Goal: Task Accomplishment & Management: Manage account settings

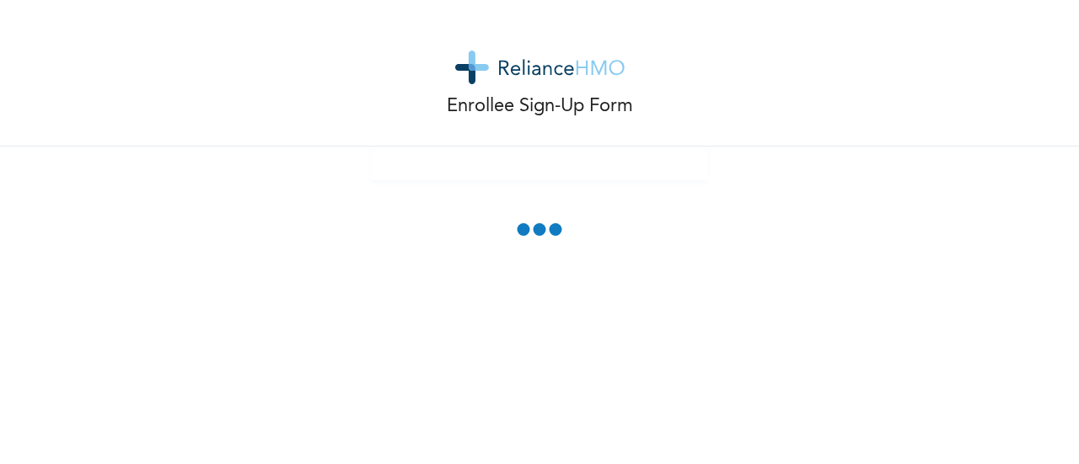
click at [298, 104] on div "Enrollee Sign-Up Form" at bounding box center [539, 73] width 1079 height 147
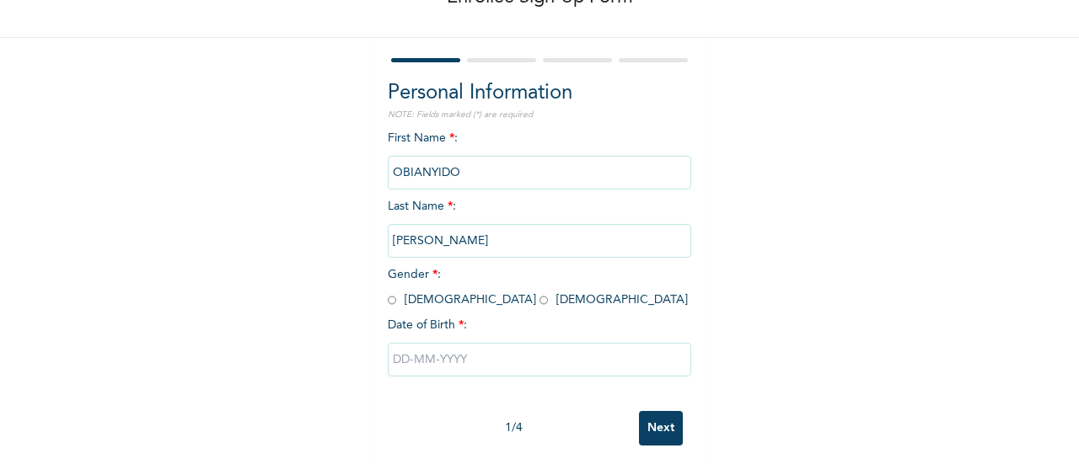
scroll to position [130, 0]
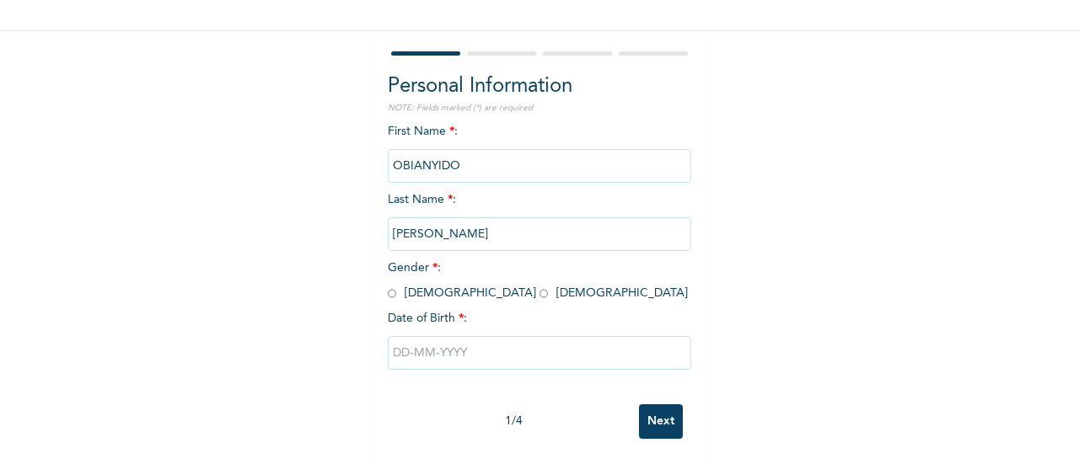
click at [388, 286] on input "radio" at bounding box center [392, 294] width 8 height 16
radio input "true"
click at [403, 345] on input "text" at bounding box center [539, 353] width 303 height 34
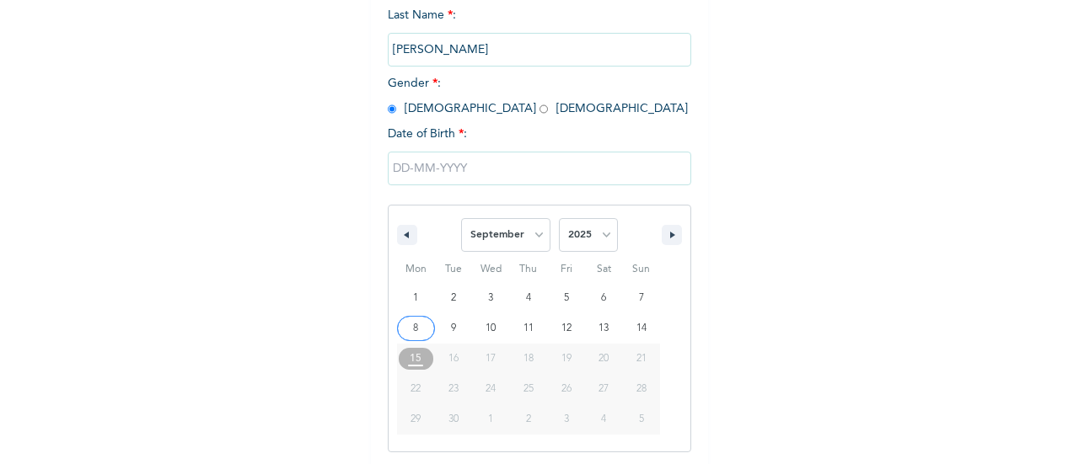
scroll to position [303, 0]
click at [524, 235] on select "January February March April May June July August September October November De…" at bounding box center [505, 233] width 89 height 34
click at [461, 217] on select "January February March April May June July August September October November De…" at bounding box center [505, 233] width 89 height 34
select select "8"
click at [615, 228] on span "January February March April May June July August September October November De…" at bounding box center [540, 232] width 228 height 51
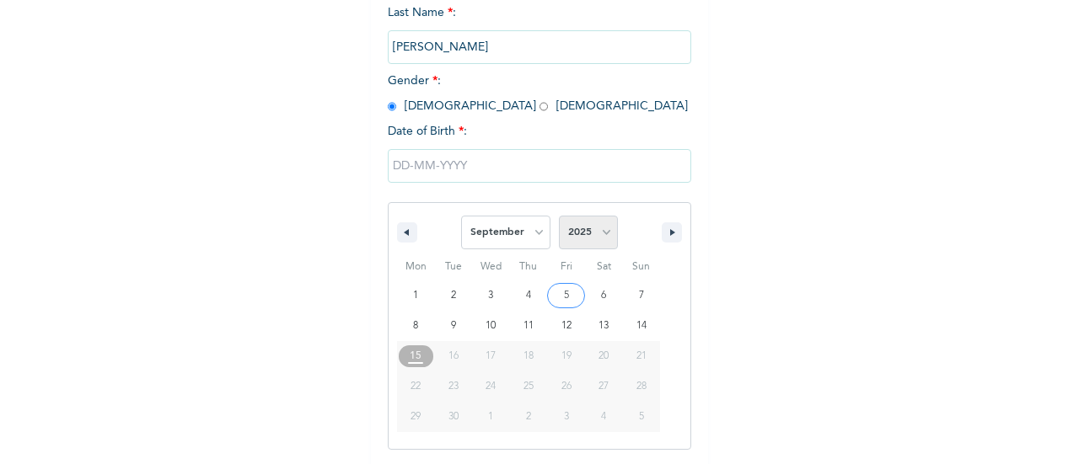
click at [602, 232] on select "2025 2024 2023 2022 2021 2020 2019 2018 2017 2016 2015 2014 2013 2012 2011 2010…" at bounding box center [588, 233] width 59 height 34
select select "1980"
click at [559, 217] on select "2025 2024 2023 2022 2021 2020 2019 2018 2017 2016 2015 2014 2013 2012 2011 2010…" at bounding box center [588, 233] width 59 height 34
click at [529, 231] on select "January February March April May June July August September October November De…" at bounding box center [505, 233] width 89 height 34
select select "10"
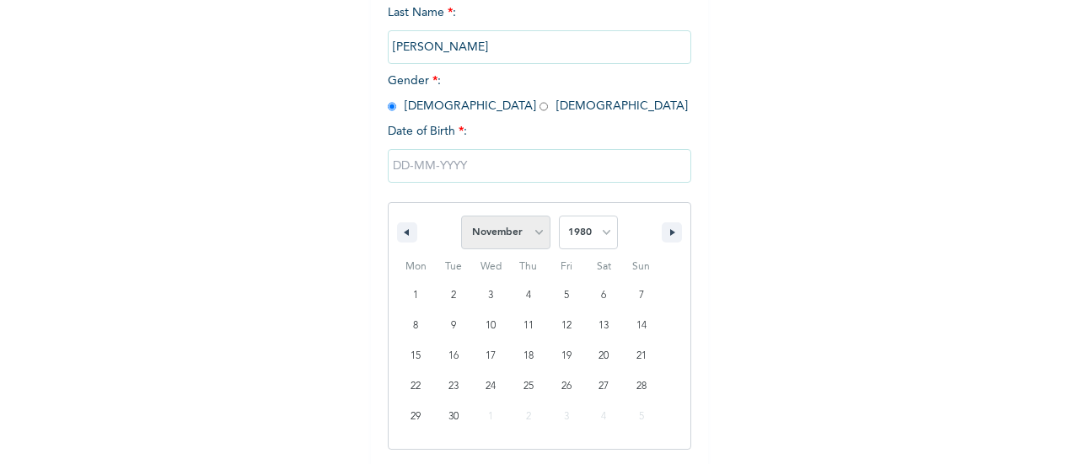
click at [461, 217] on select "January February March April May June July August September October November De…" at bounding box center [505, 233] width 89 height 34
type input "11/25/1980"
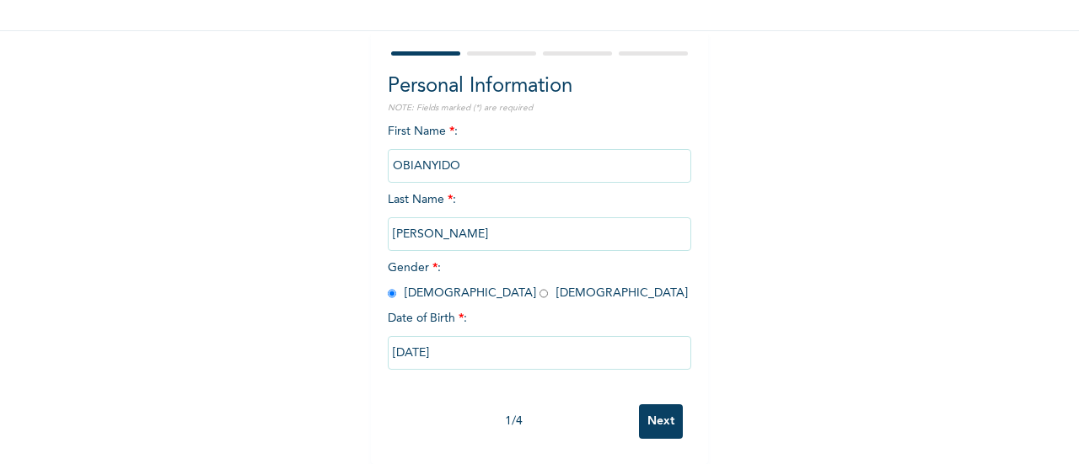
click at [648, 405] on input "Next" at bounding box center [661, 422] width 44 height 35
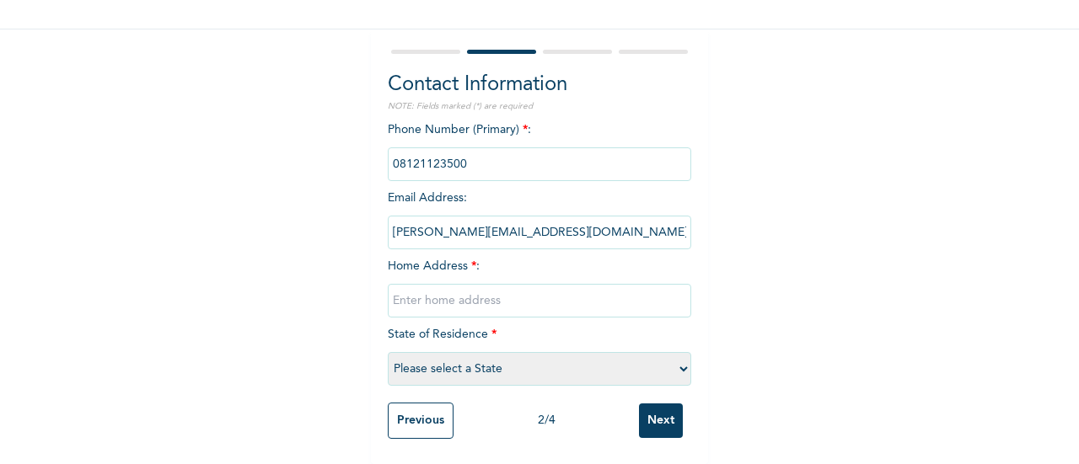
click at [491, 284] on input "text" at bounding box center [539, 301] width 303 height 34
type input "15 umuoluihe Street Upper meniru idaw River enugu"
select select "14"
click at [654, 412] on input "Next" at bounding box center [661, 421] width 44 height 35
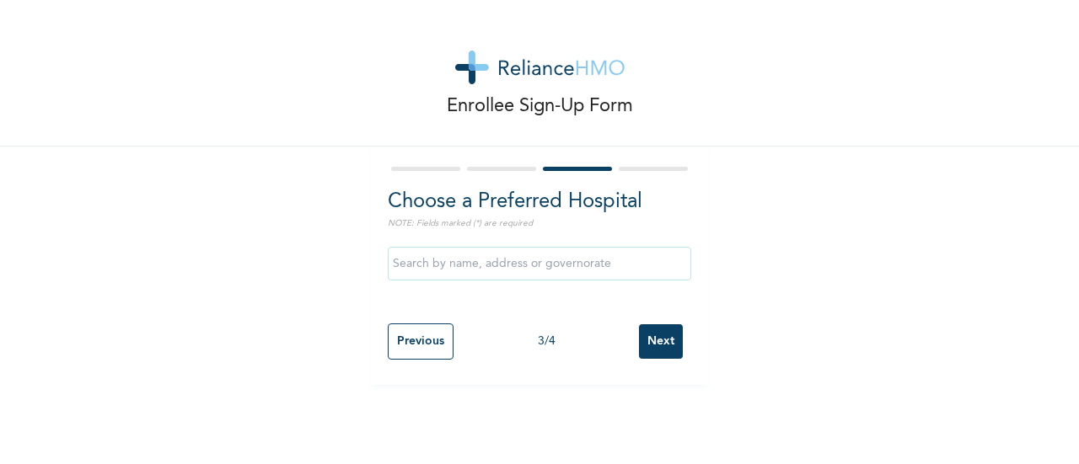
scroll to position [0, 0]
click at [553, 262] on input "text" at bounding box center [539, 264] width 303 height 34
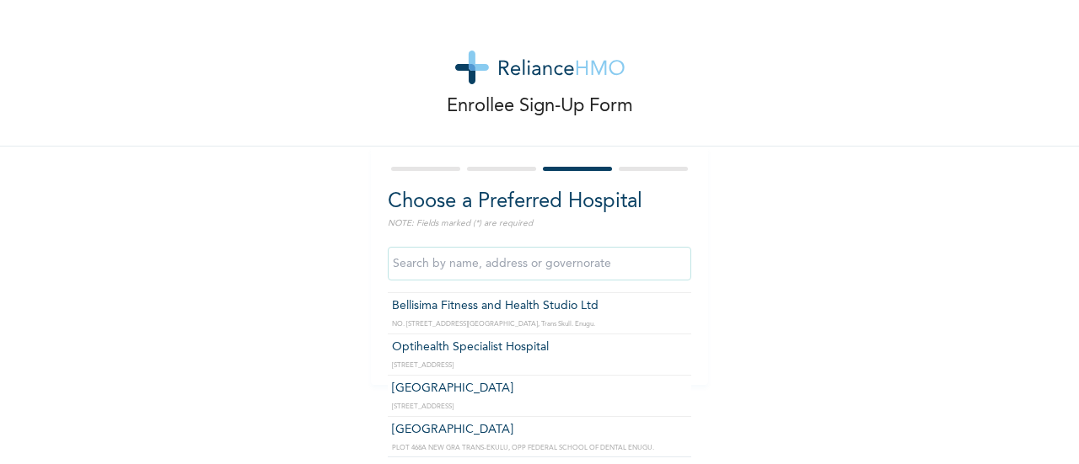
scroll to position [1243, 0]
type input "Peenok Medical Centre"
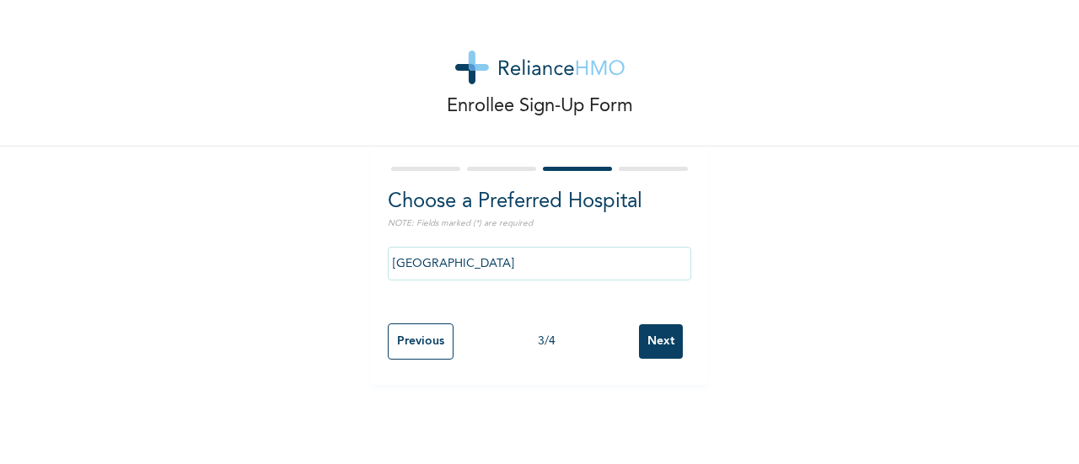
click at [656, 337] on input "Next" at bounding box center [661, 342] width 44 height 35
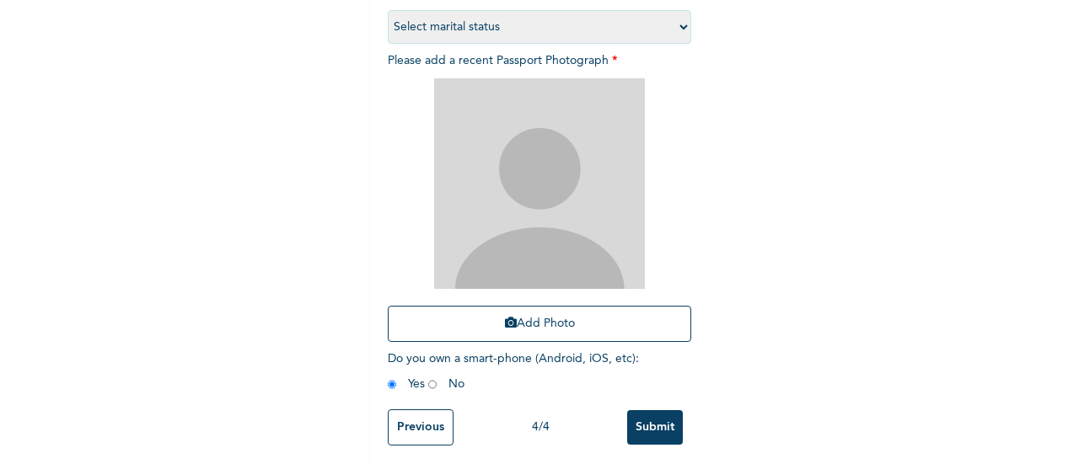
scroll to position [275, 0]
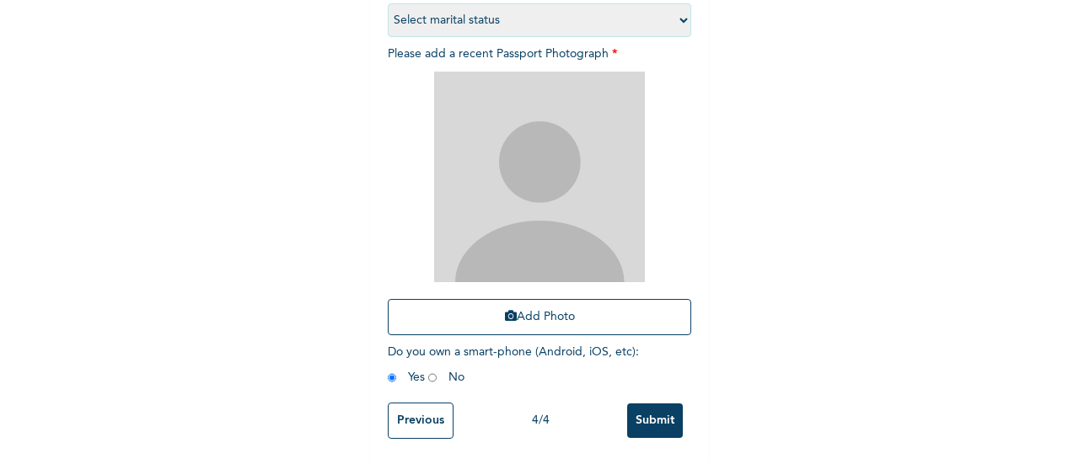
click at [649, 411] on input "Submit" at bounding box center [655, 421] width 56 height 35
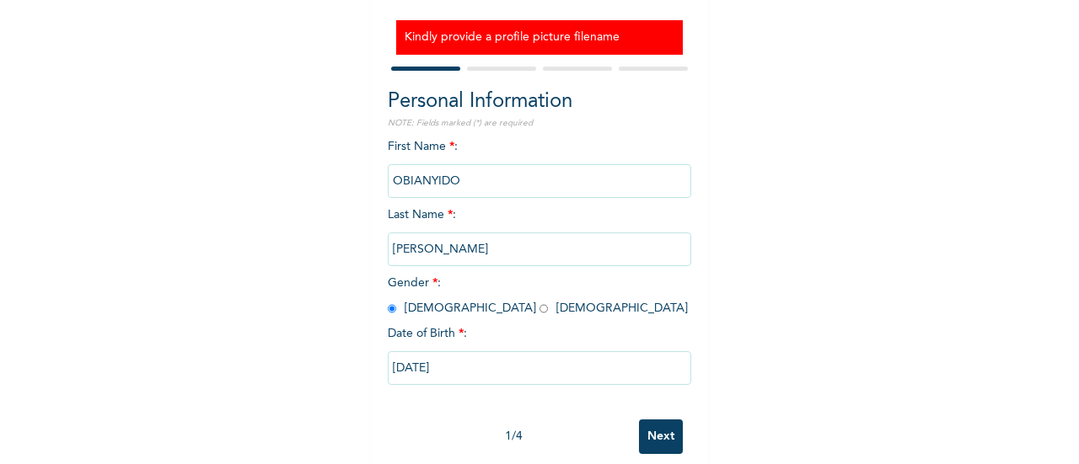
scroll to position [151, 0]
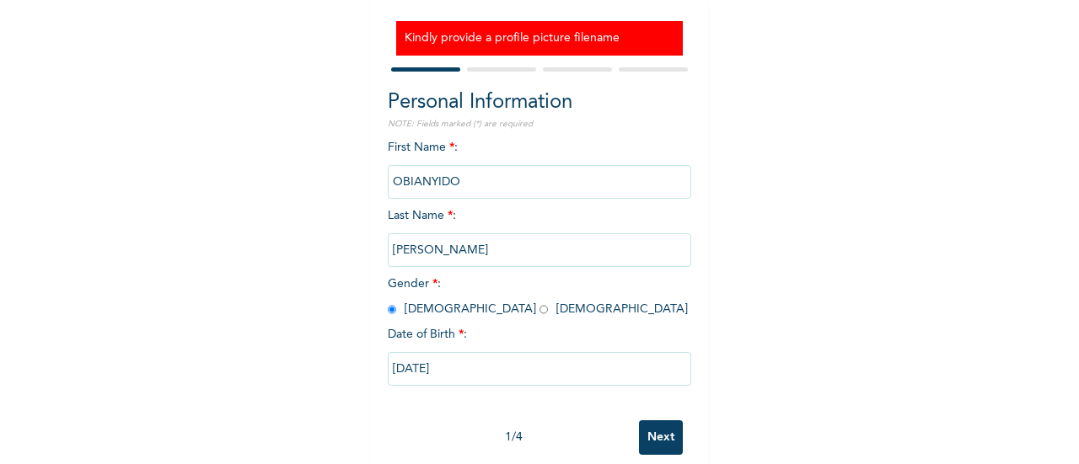
click at [667, 179] on input "OBIANYIDO" at bounding box center [539, 182] width 303 height 34
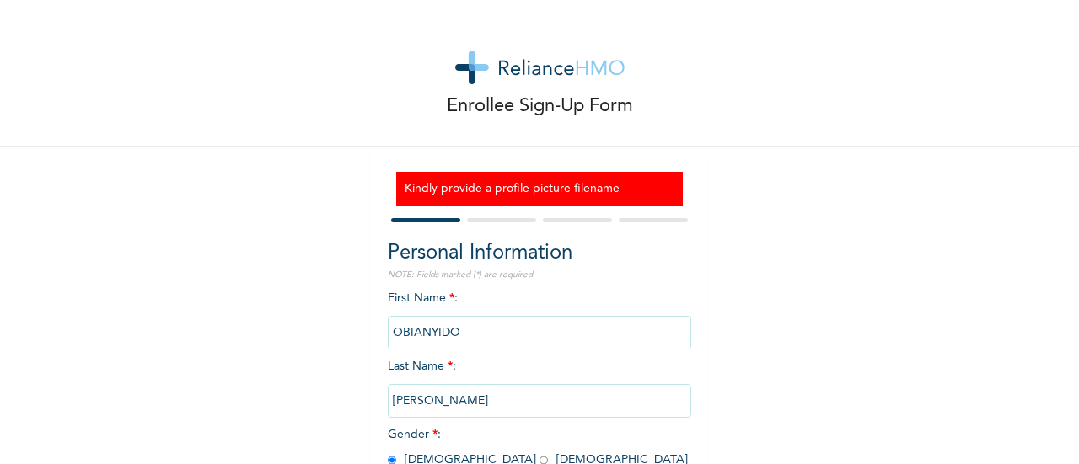
scroll to position [181, 0]
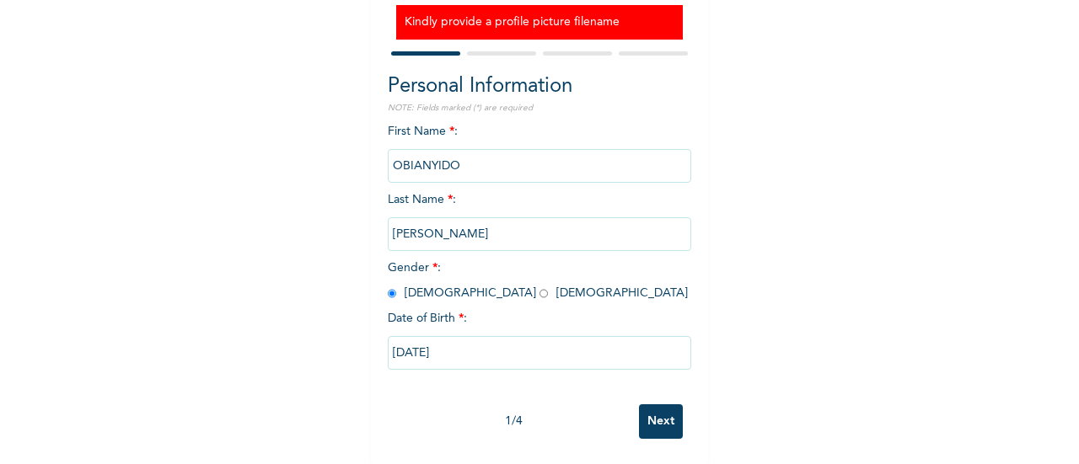
click at [654, 405] on input "Next" at bounding box center [661, 422] width 44 height 35
select select "14"
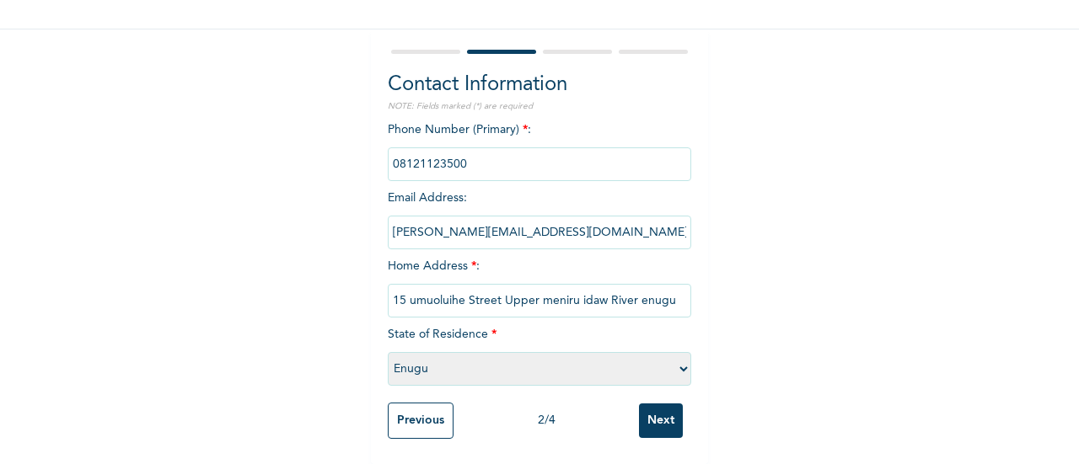
scroll to position [130, 0]
click at [654, 405] on input "Next" at bounding box center [661, 421] width 44 height 35
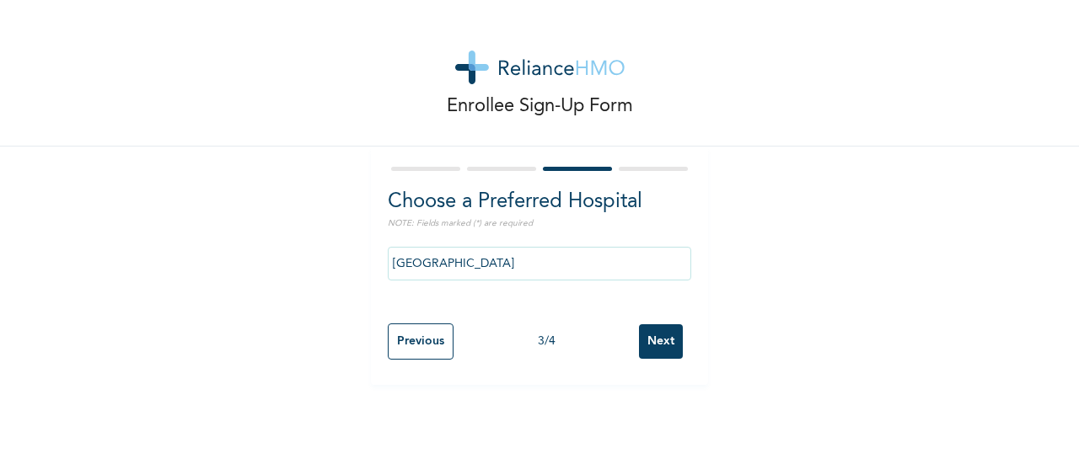
click at [654, 348] on input "Next" at bounding box center [661, 342] width 44 height 35
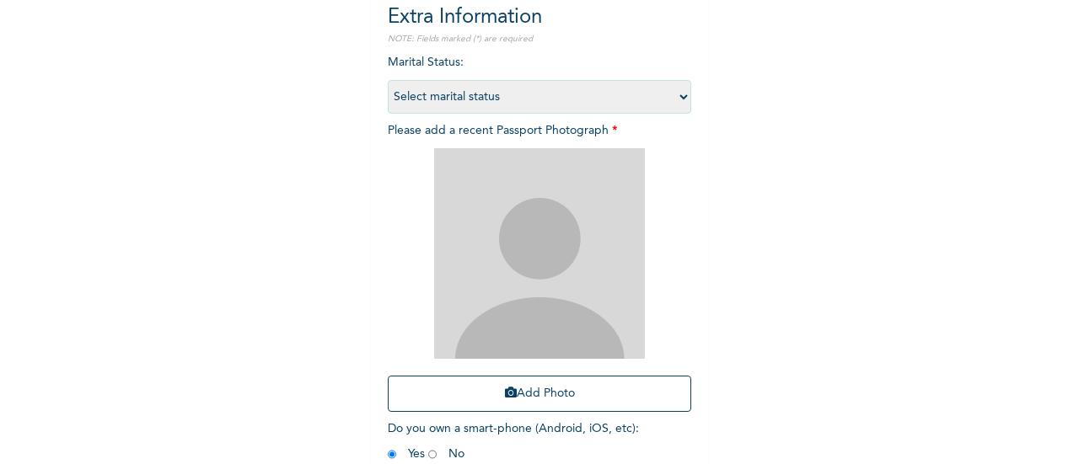
scroll to position [185, 0]
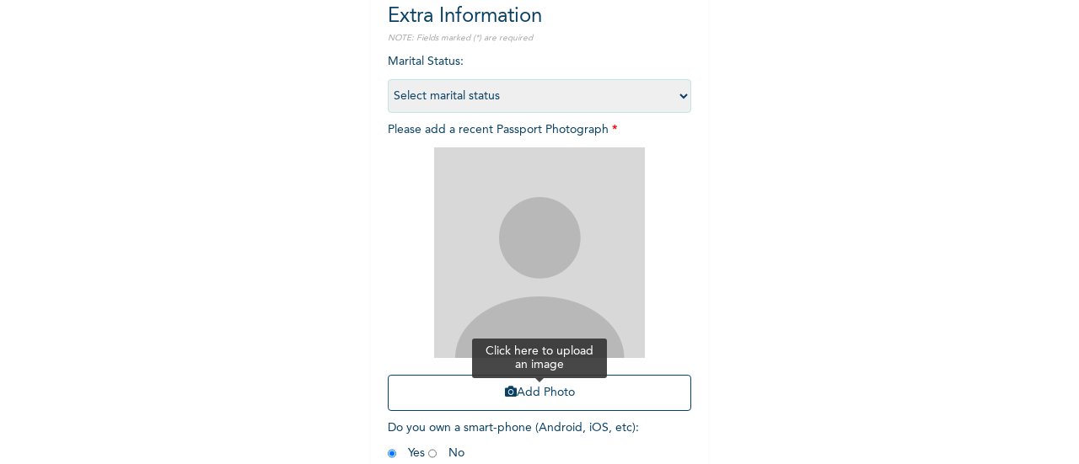
click at [531, 402] on button "Add Photo" at bounding box center [539, 393] width 303 height 36
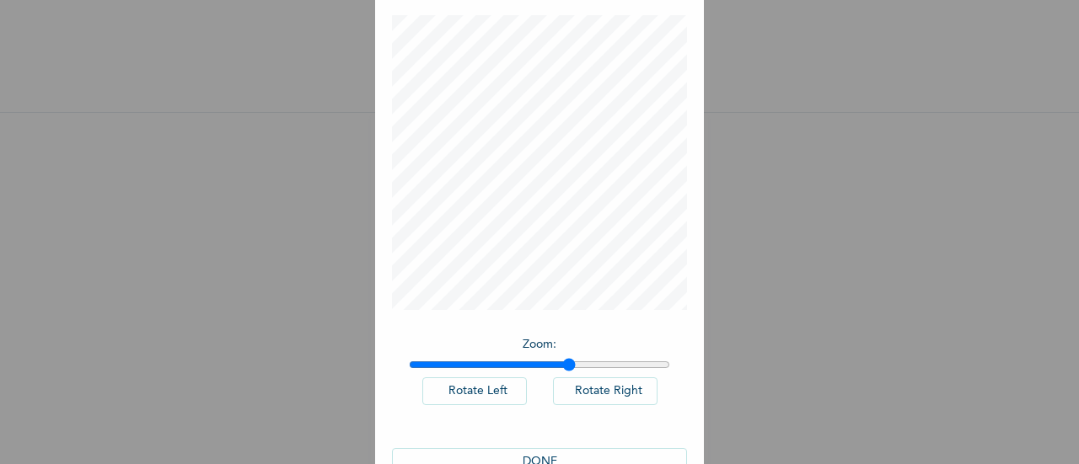
scroll to position [123, 0]
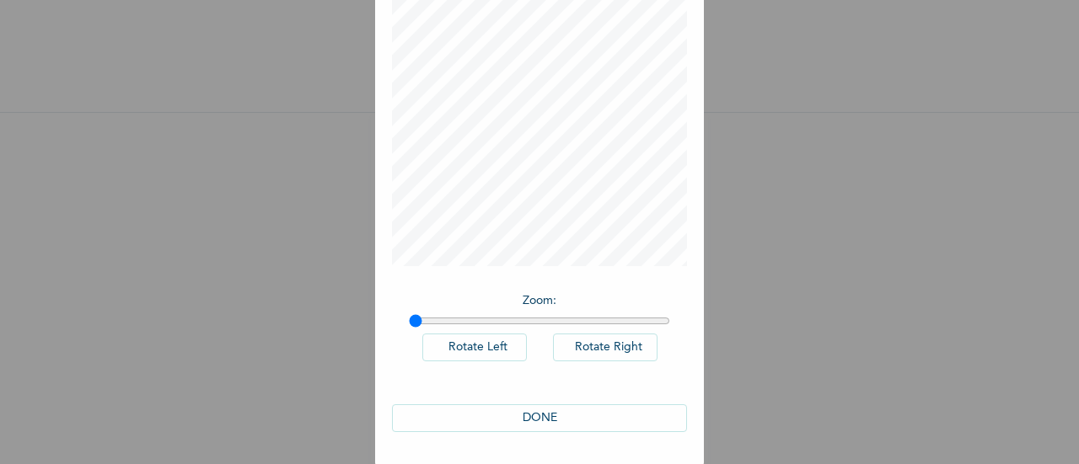
type input "1"
click at [578, 415] on button "DONE" at bounding box center [539, 419] width 295 height 28
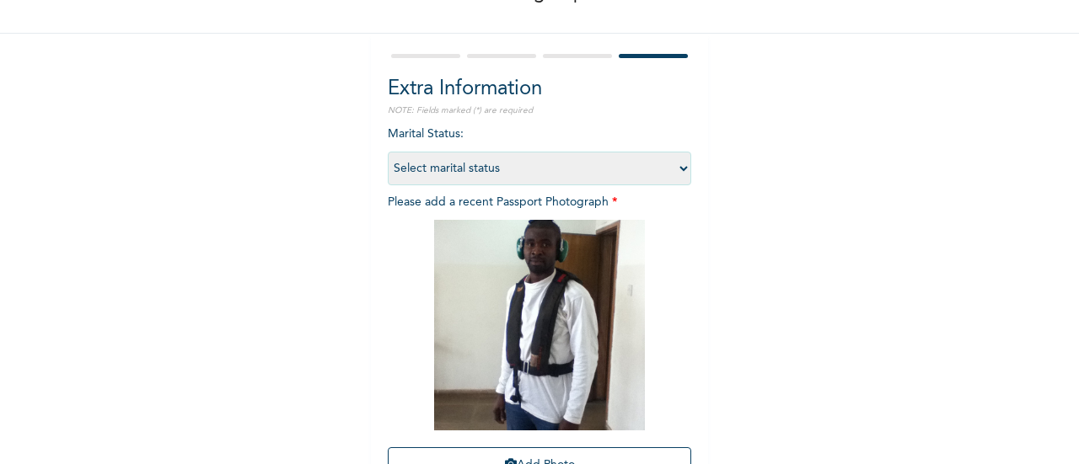
scroll to position [111, 0]
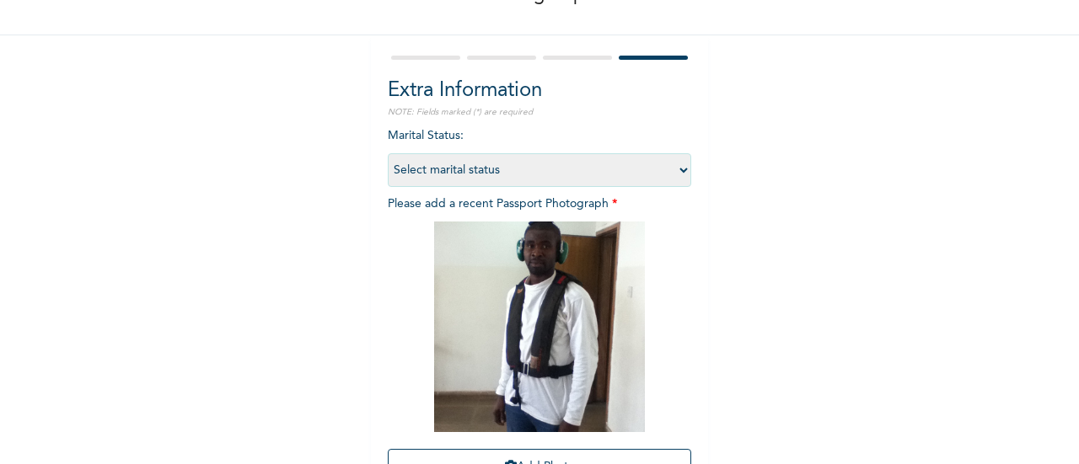
click at [670, 185] on select "Select marital status Single Married Divorced Widow/Widower" at bounding box center [539, 170] width 303 height 34
select select "2"
click at [388, 153] on select "Select marital status Single Married Divorced Widow/Widower" at bounding box center [539, 170] width 303 height 34
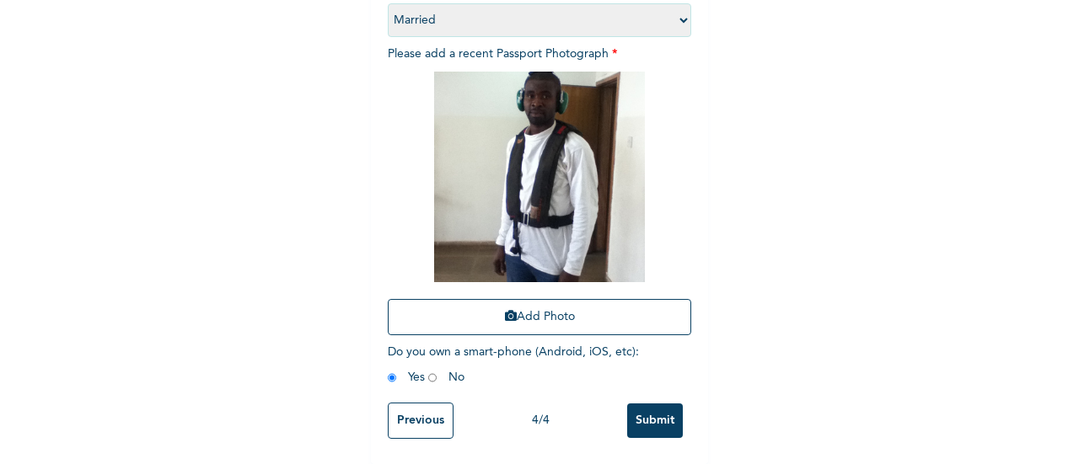
click at [646, 404] on input "Submit" at bounding box center [655, 421] width 56 height 35
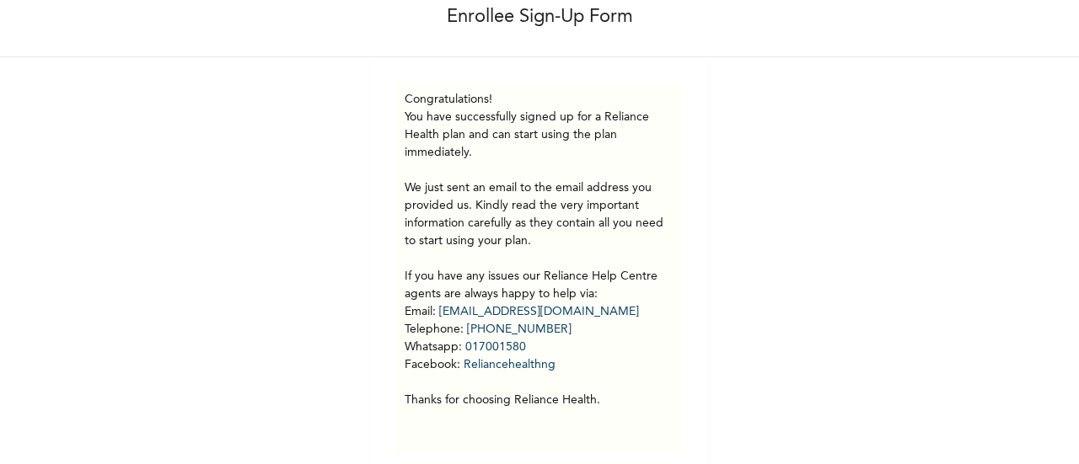
scroll to position [0, 0]
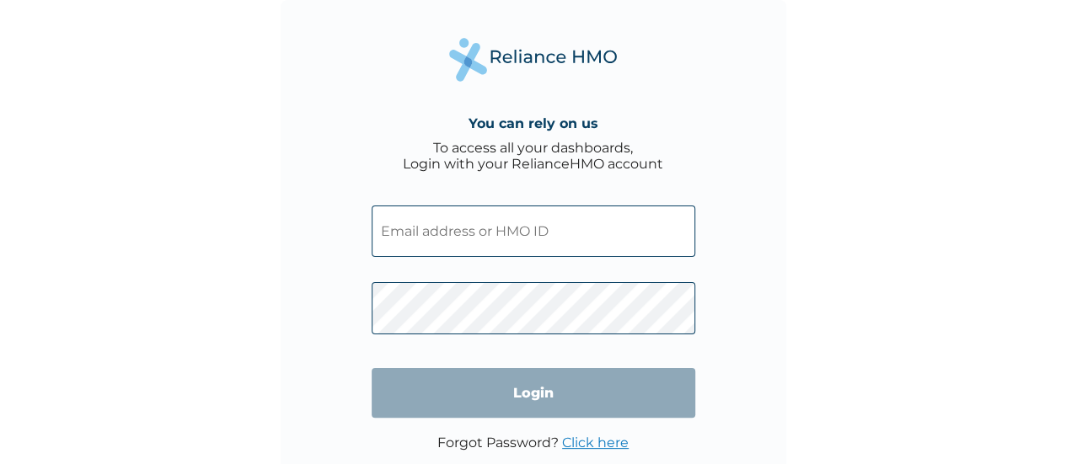
click at [440, 228] on input "text" at bounding box center [534, 231] width 324 height 51
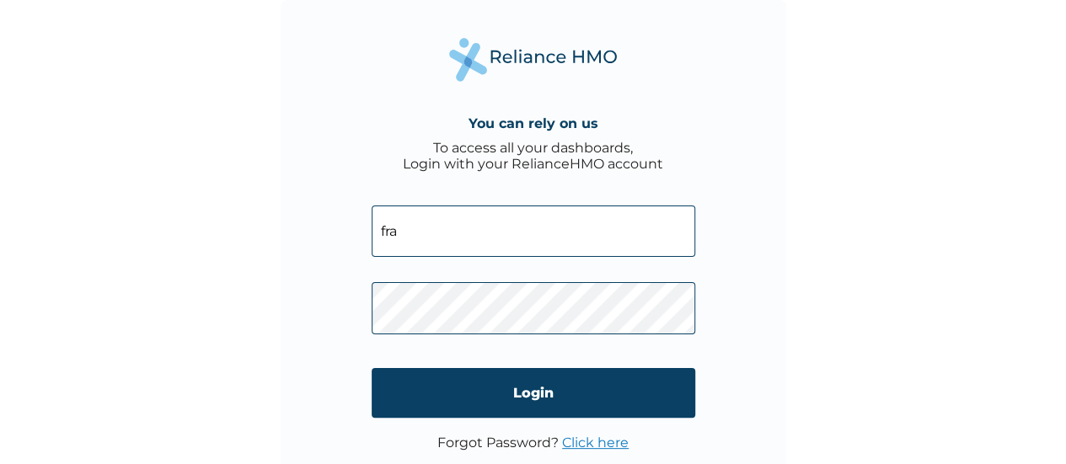
type input "Franklin@mechoautotech.com"
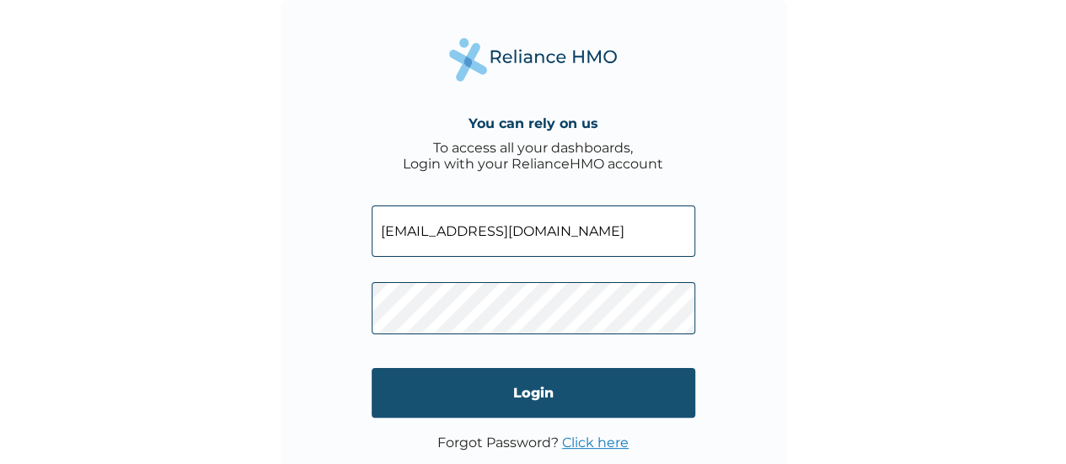
click at [546, 382] on input "Login" at bounding box center [534, 393] width 324 height 50
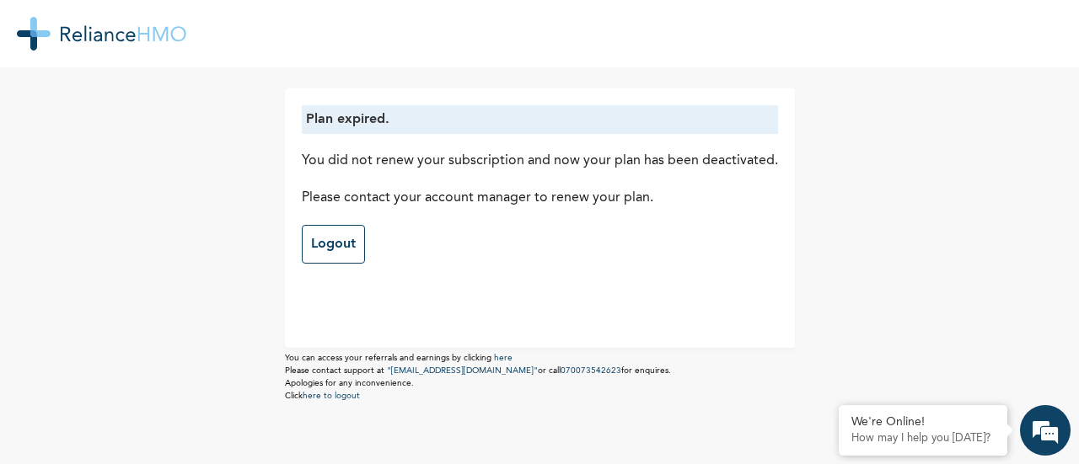
click at [641, 115] on p "Plan expired." at bounding box center [540, 120] width 468 height 20
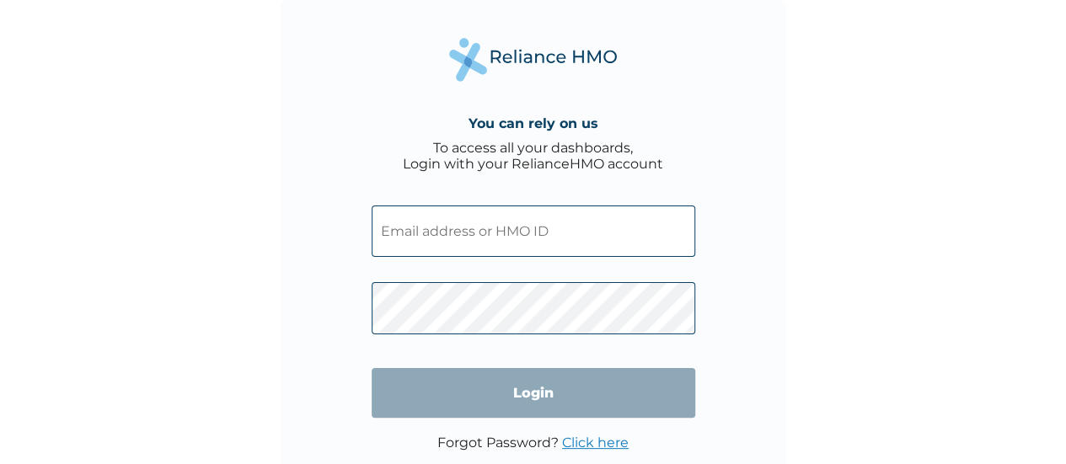
click at [536, 228] on input "text" at bounding box center [534, 231] width 324 height 51
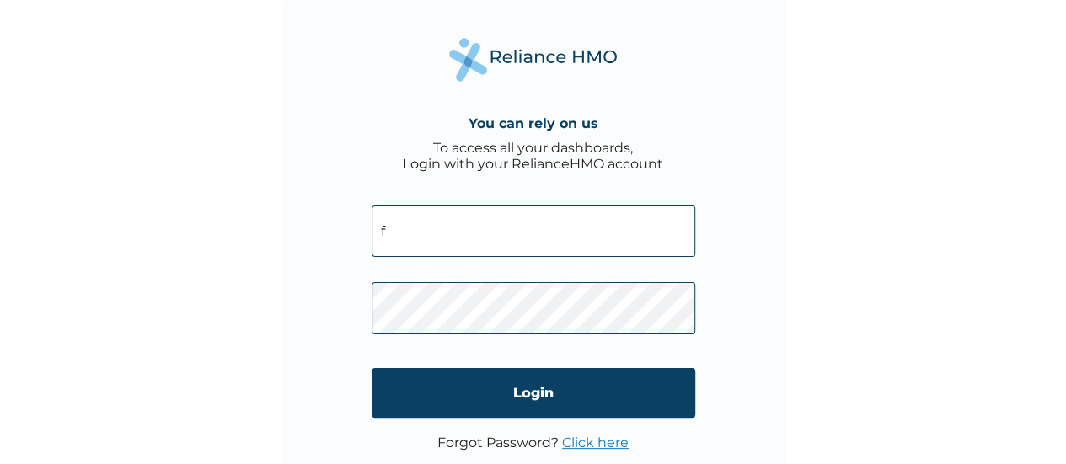
click at [59, 179] on div "You can rely on us To access all your dashboards, Login with your RelianceHMO a…" at bounding box center [533, 232] width 1066 height 464
click at [388, 225] on input "f" at bounding box center [534, 231] width 324 height 51
type input "franklin.obianyido@sinotrucknigeria.com"
click input "Login" at bounding box center [534, 393] width 324 height 50
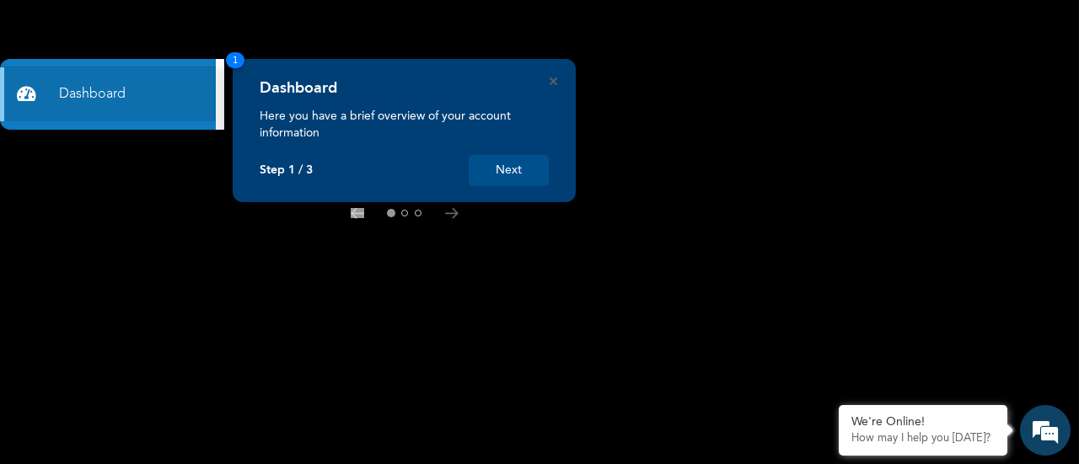
click at [513, 167] on button "Next" at bounding box center [509, 170] width 80 height 31
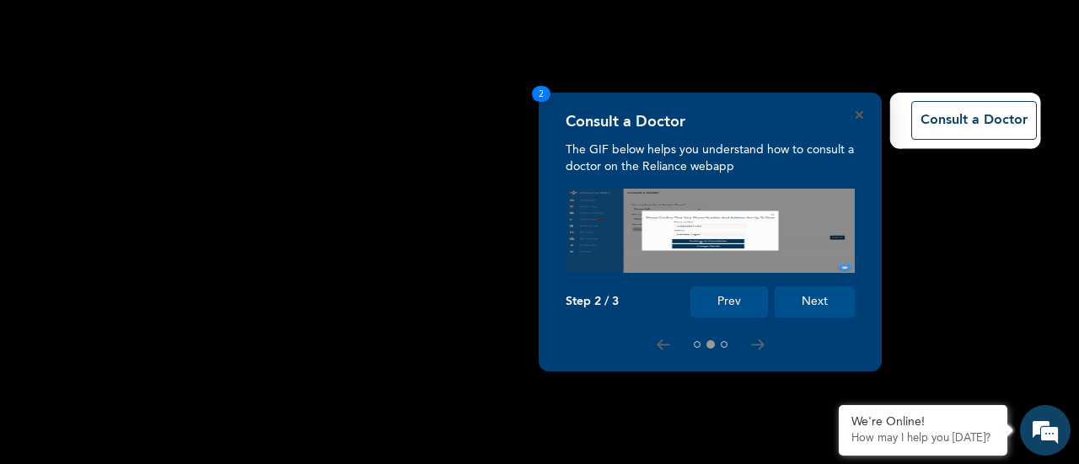
click at [812, 299] on button "Next" at bounding box center [815, 302] width 80 height 31
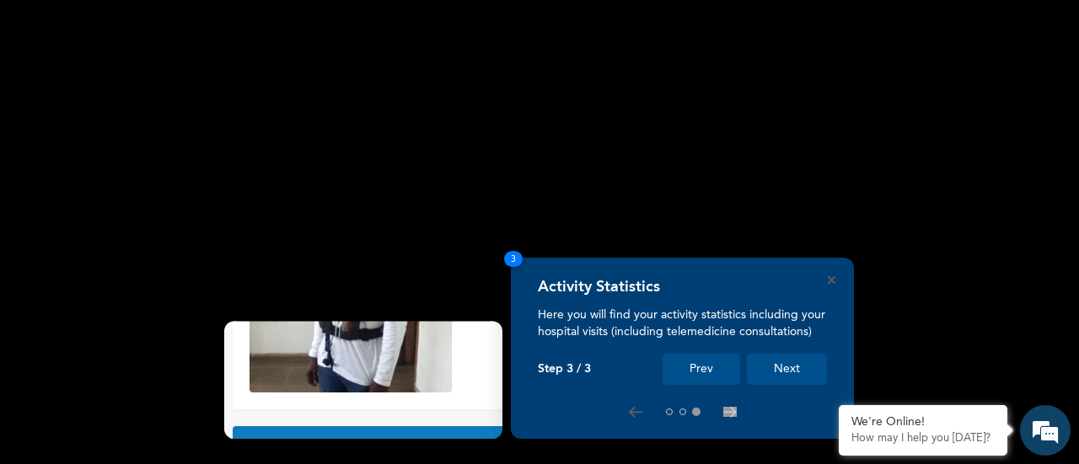
scroll to position [188, 0]
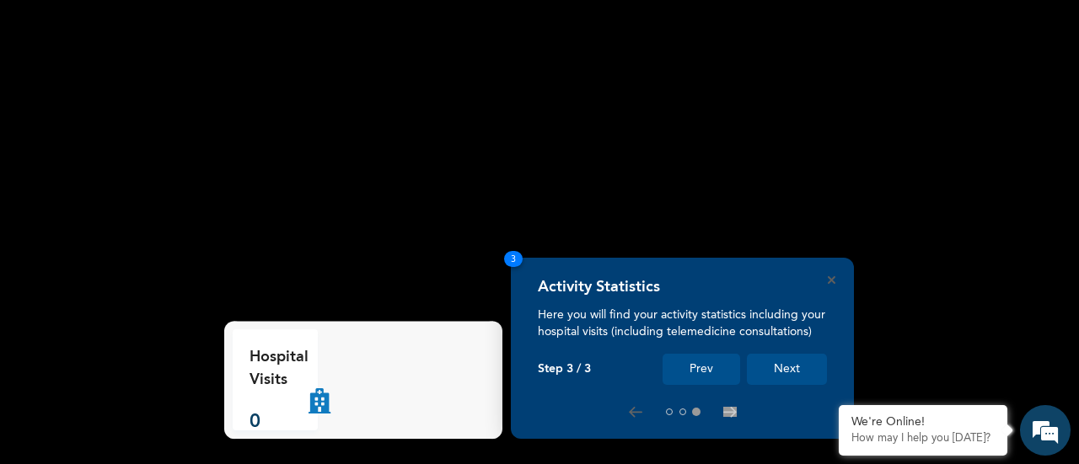
click at [797, 373] on button "Next" at bounding box center [787, 369] width 80 height 31
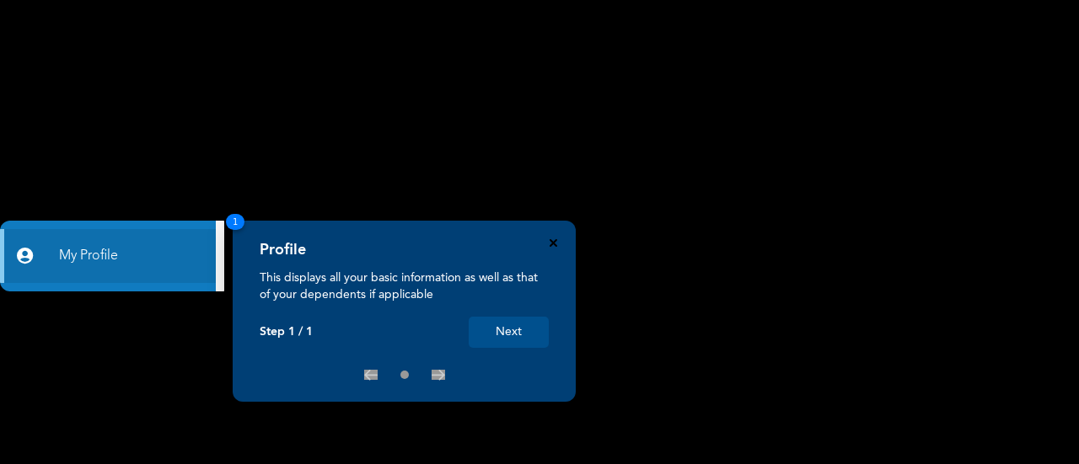
click at [553, 240] on icon "Close" at bounding box center [554, 243] width 8 height 8
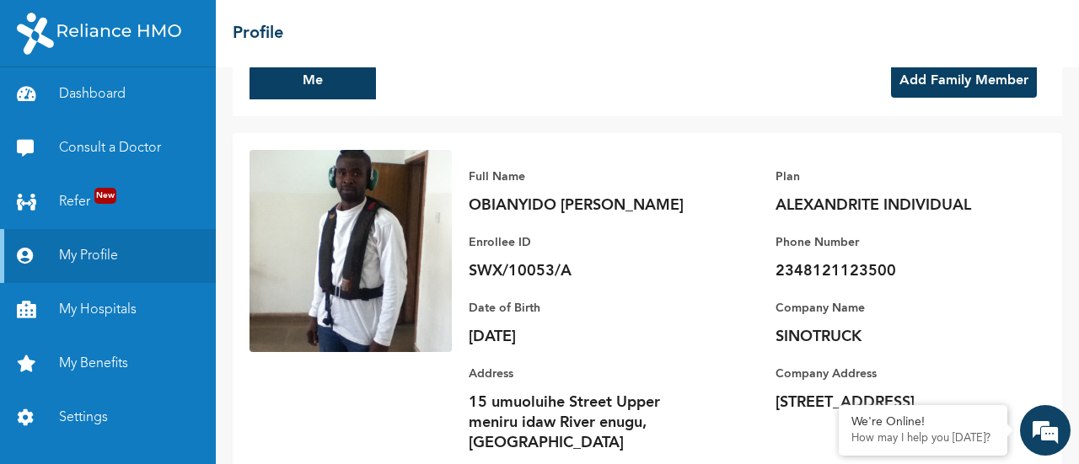
scroll to position [74, 0]
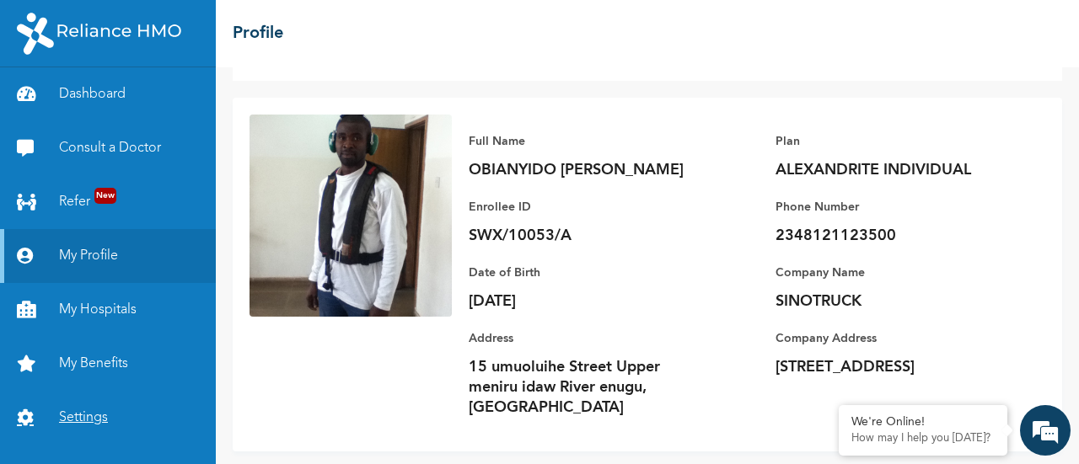
click at [108, 419] on link "Settings" at bounding box center [108, 418] width 216 height 54
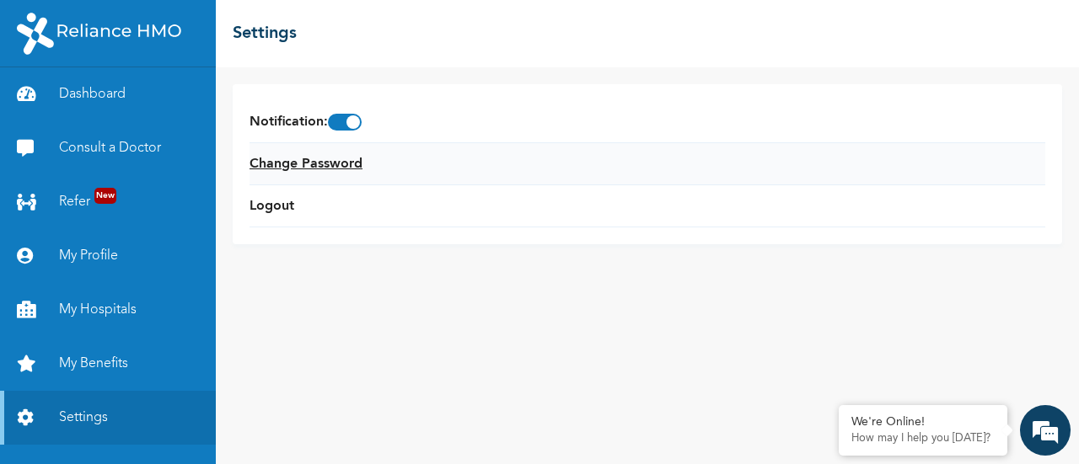
click at [349, 158] on link "Change Password" at bounding box center [306, 164] width 113 height 20
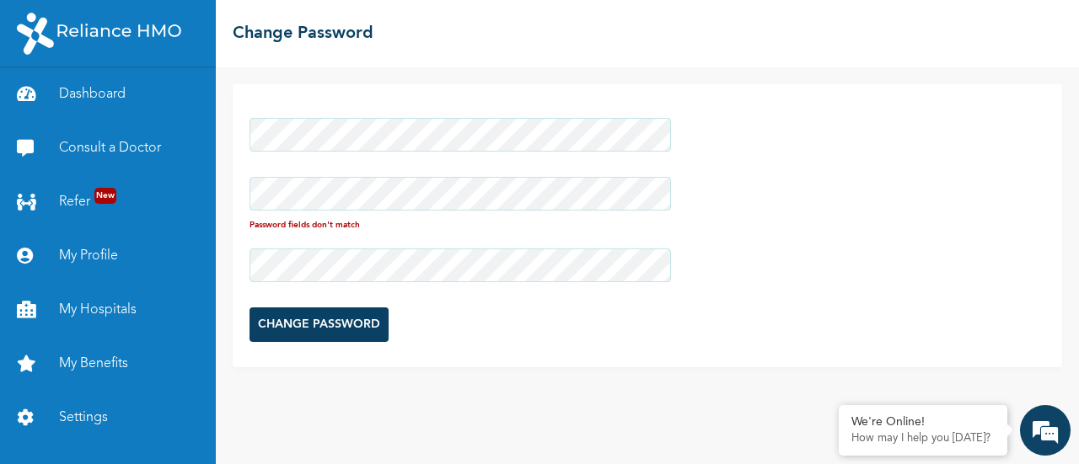
click at [824, 157] on div "Password fields don't match CHANGE PASSWORD" at bounding box center [647, 225] width 829 height 283
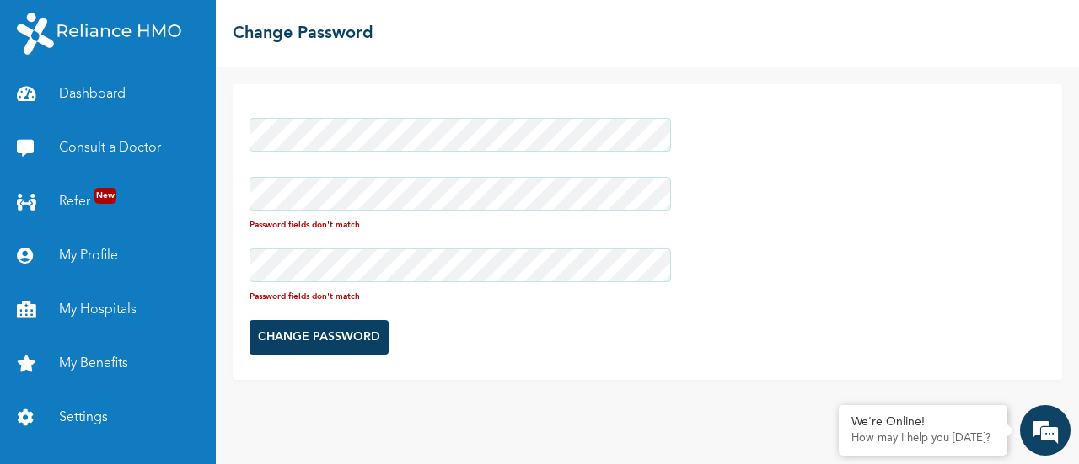
click at [316, 153] on div at bounding box center [460, 135] width 421 height 51
click at [781, 174] on div "Password fields don't match Password fields don't match CHANGE PASSWORD" at bounding box center [647, 232] width 829 height 296
click at [95, 249] on link "My Profile" at bounding box center [108, 256] width 216 height 54
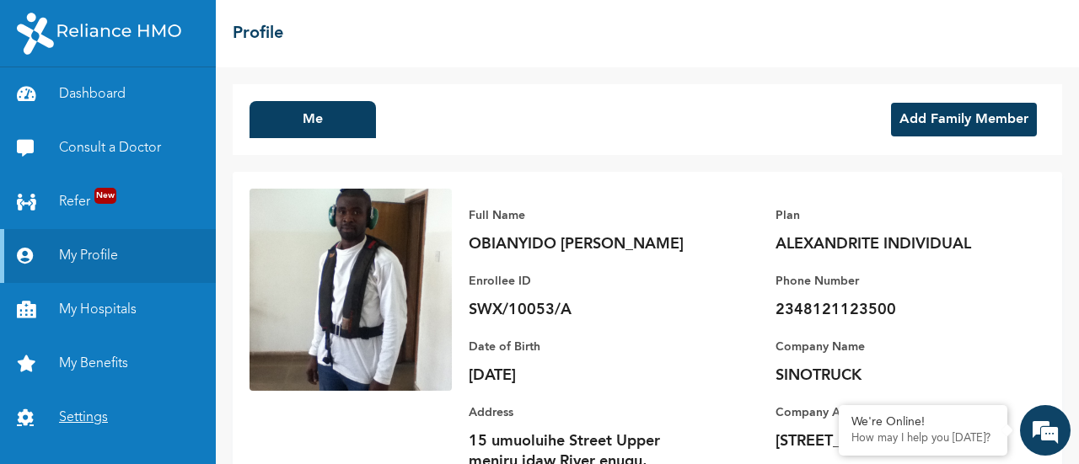
click at [64, 417] on link "Settings" at bounding box center [108, 418] width 216 height 54
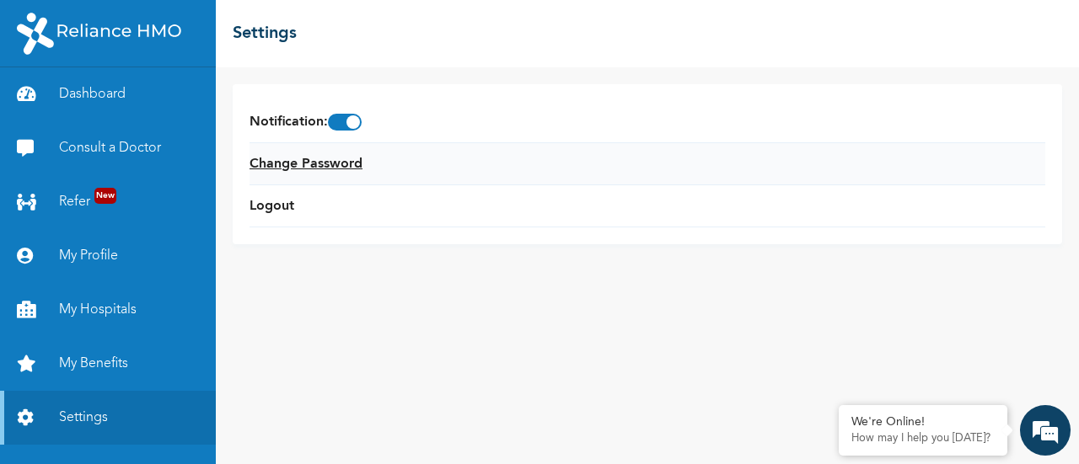
click at [293, 161] on link "Change Password" at bounding box center [306, 164] width 113 height 20
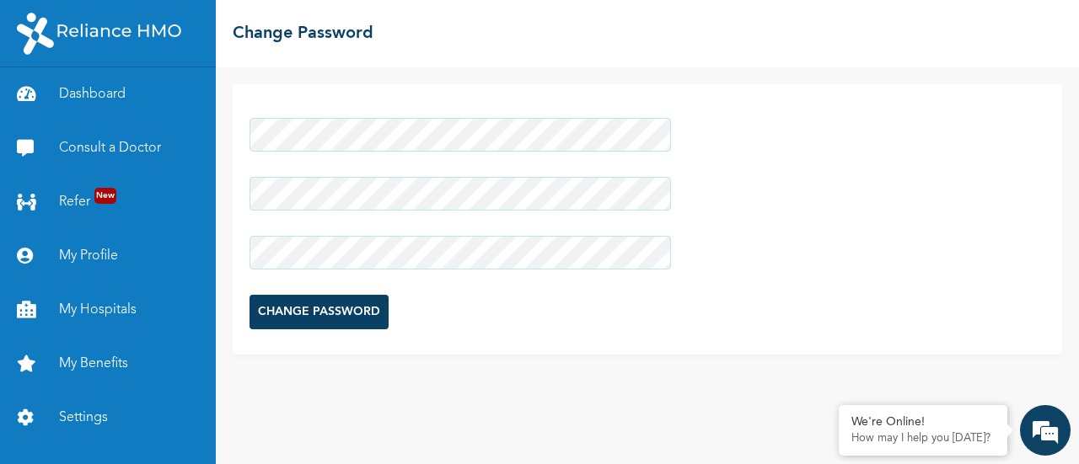
click at [894, 188] on div "CHANGE PASSWORD" at bounding box center [647, 219] width 829 height 271
click at [312, 311] on input "CHANGE PASSWORD" at bounding box center [319, 312] width 139 height 35
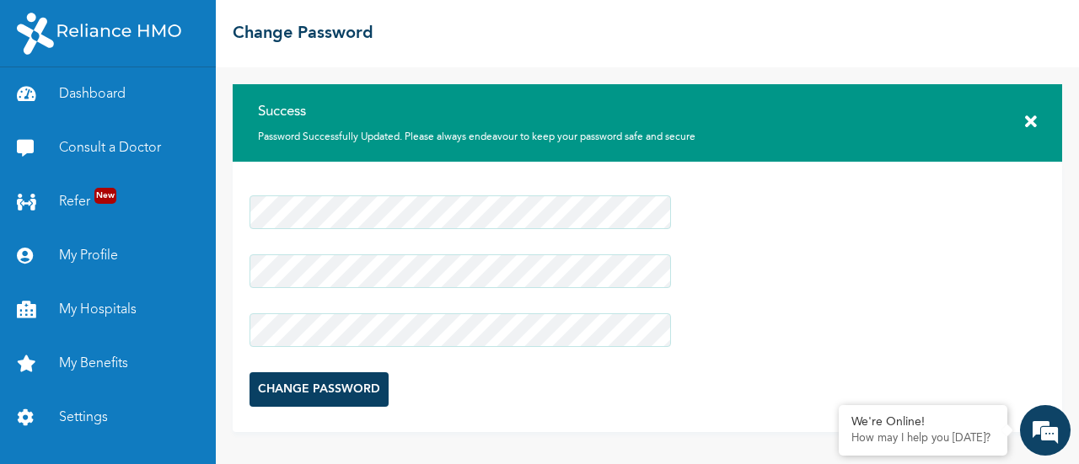
click at [1033, 119] on icon at bounding box center [1031, 122] width 12 height 17
click at [119, 98] on link "Dashboard" at bounding box center [108, 94] width 216 height 54
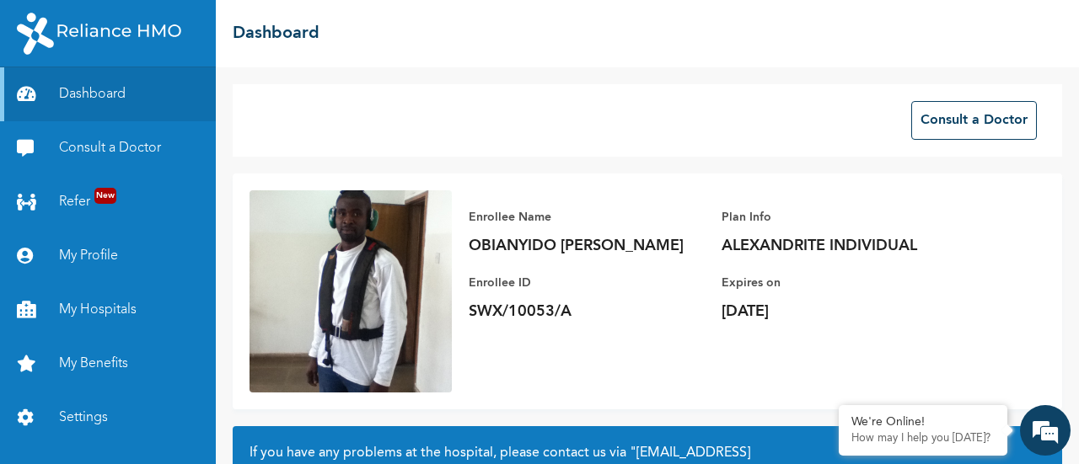
click at [332, 341] on img at bounding box center [351, 292] width 202 height 202
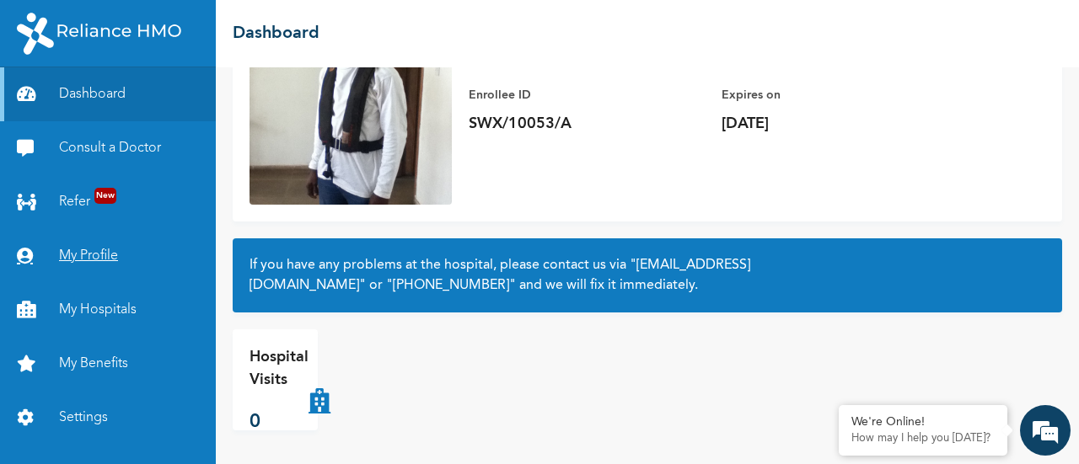
click at [90, 254] on link "My Profile" at bounding box center [108, 256] width 216 height 54
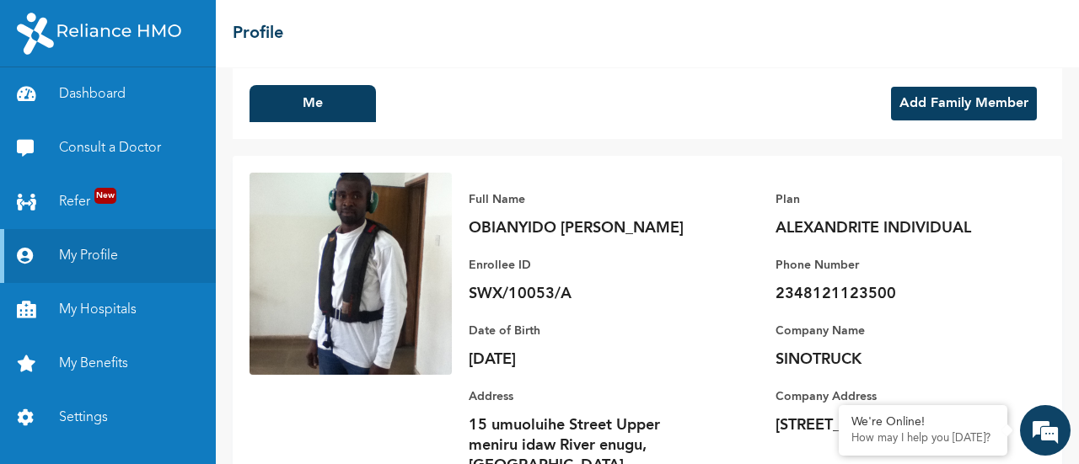
scroll to position [74, 0]
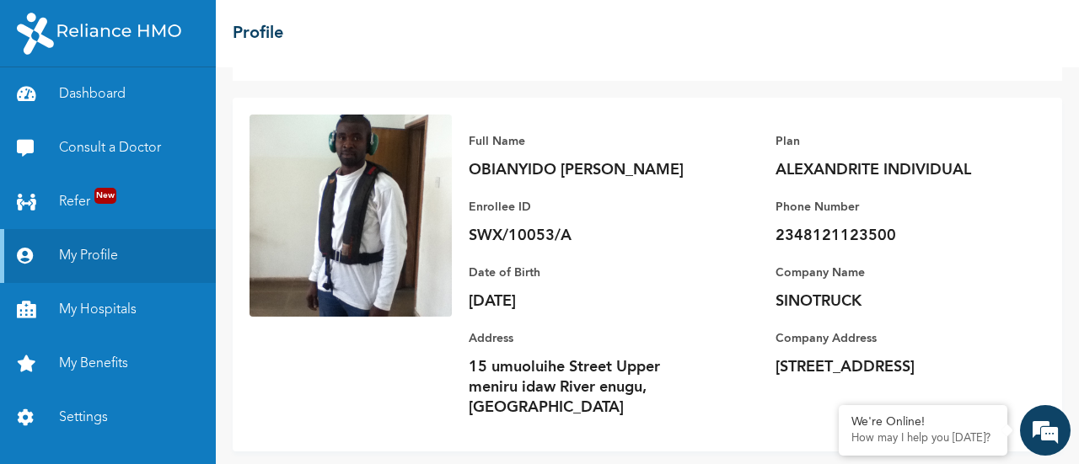
click at [425, 152] on img at bounding box center [351, 216] width 202 height 202
click at [93, 303] on link "My Hospitals" at bounding box center [108, 310] width 216 height 54
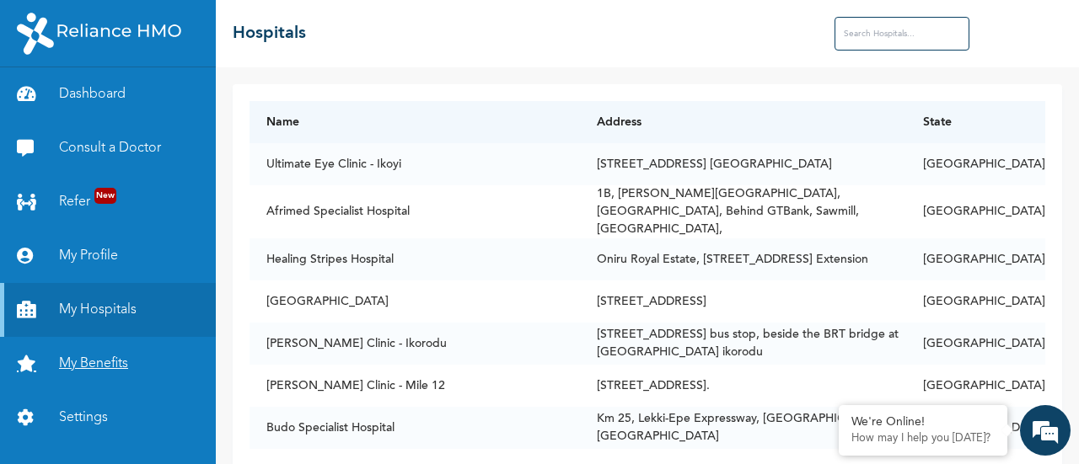
click at [126, 365] on link "My Benefits" at bounding box center [108, 364] width 216 height 54
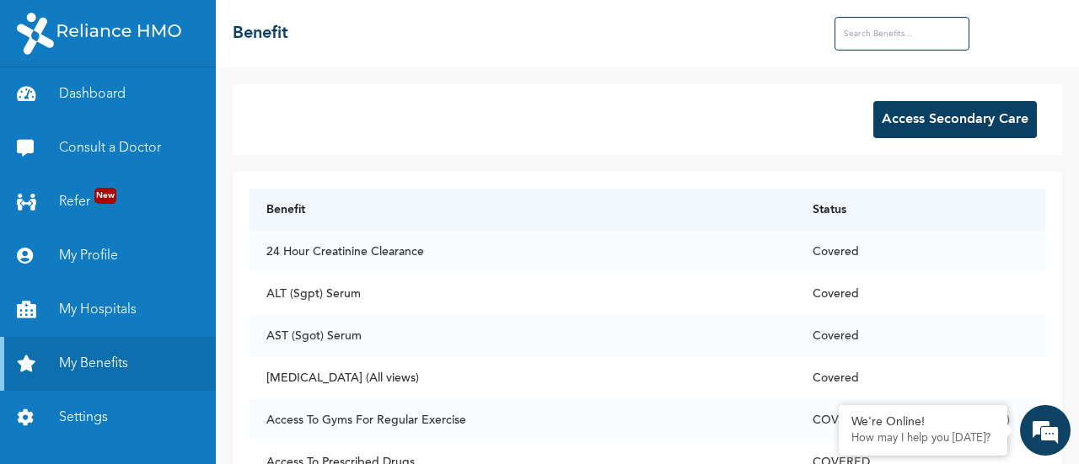
click at [909, 122] on button "Access Secondary Care" at bounding box center [955, 119] width 164 height 37
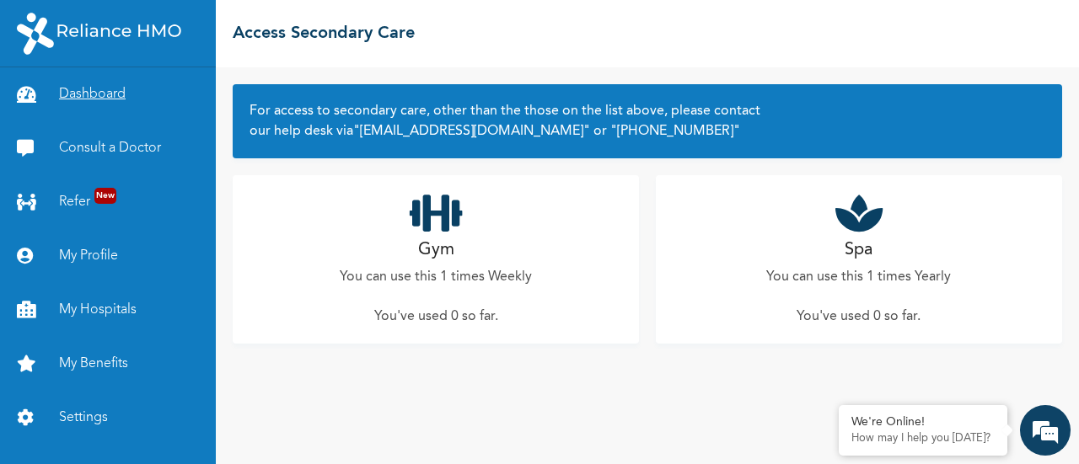
click at [81, 98] on link "Dashboard" at bounding box center [108, 94] width 216 height 54
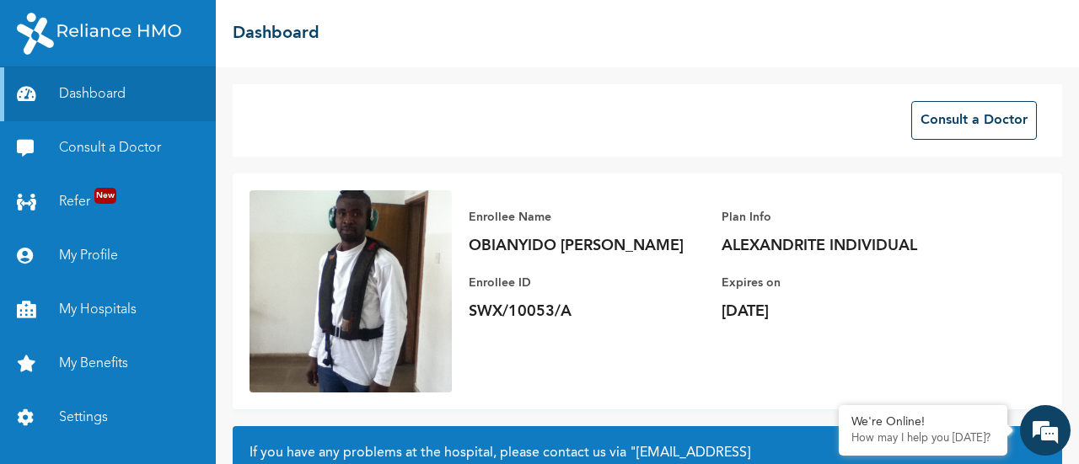
click at [407, 276] on img at bounding box center [351, 292] width 202 height 202
click at [77, 244] on link "My Profile" at bounding box center [108, 256] width 216 height 54
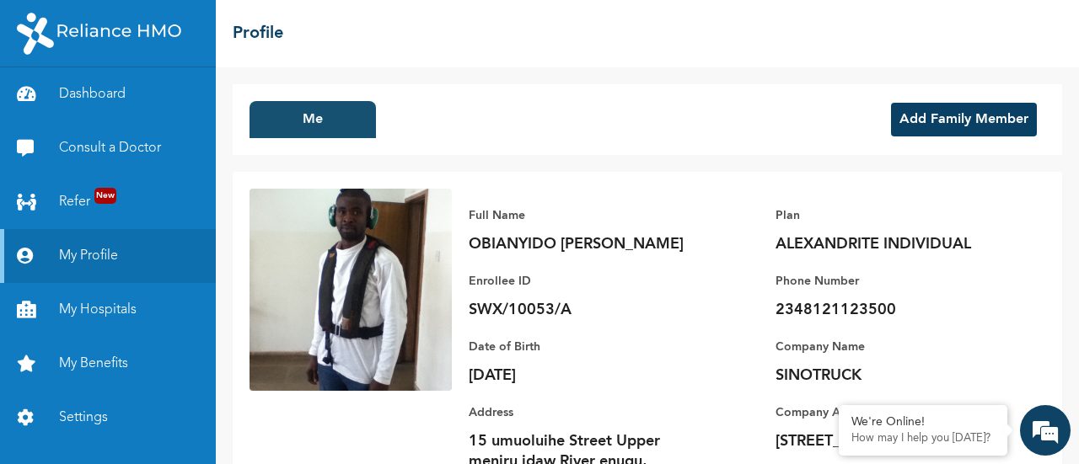
click at [312, 114] on button "Me" at bounding box center [313, 119] width 126 height 37
click at [319, 117] on button "Me" at bounding box center [313, 119] width 126 height 37
click at [337, 128] on button "Me" at bounding box center [313, 119] width 126 height 37
click at [349, 253] on img at bounding box center [351, 290] width 202 height 202
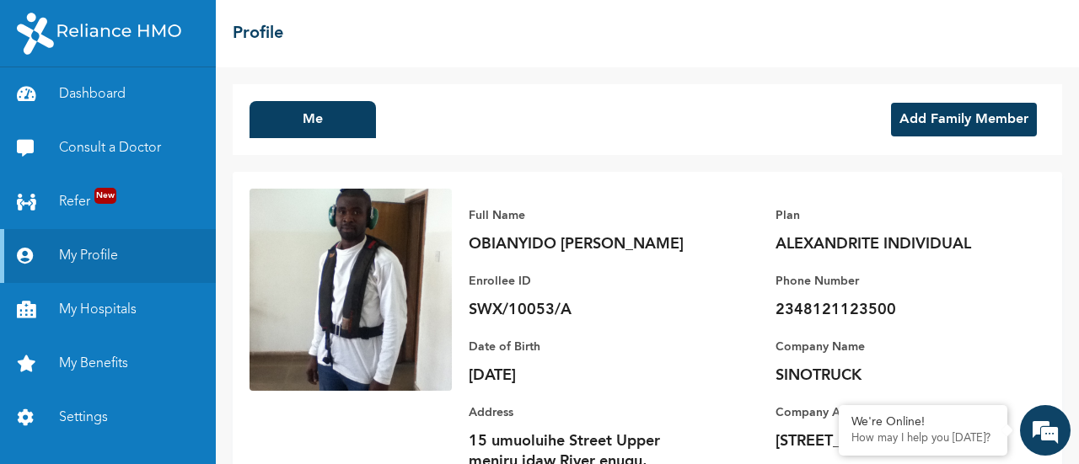
click at [349, 253] on img at bounding box center [351, 290] width 202 height 202
click at [144, 318] on link "My Hospitals" at bounding box center [108, 310] width 216 height 54
